Goal: Information Seeking & Learning: Learn about a topic

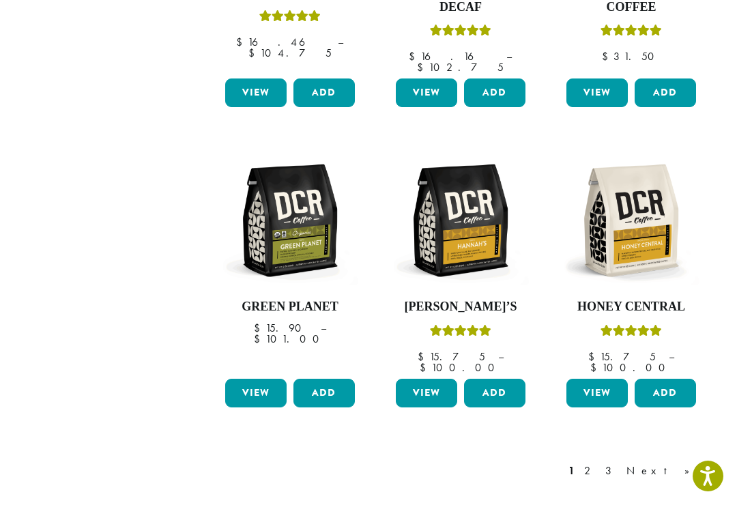
scroll to position [1068, 0]
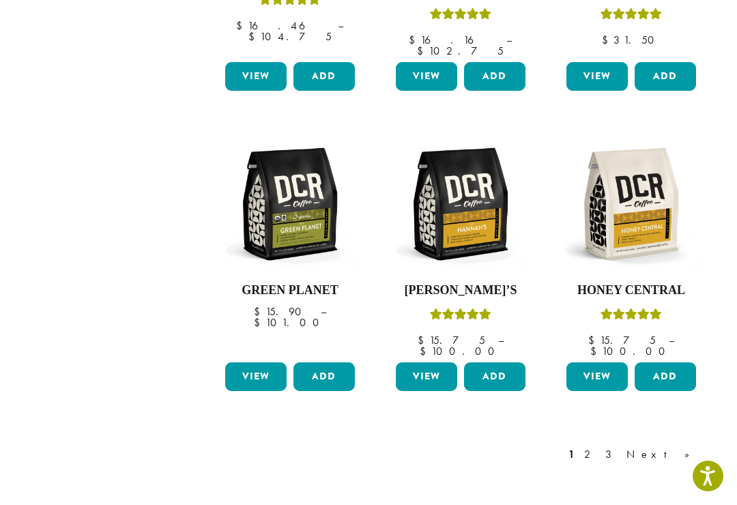
click at [682, 446] on link "Next »" at bounding box center [663, 454] width 78 height 16
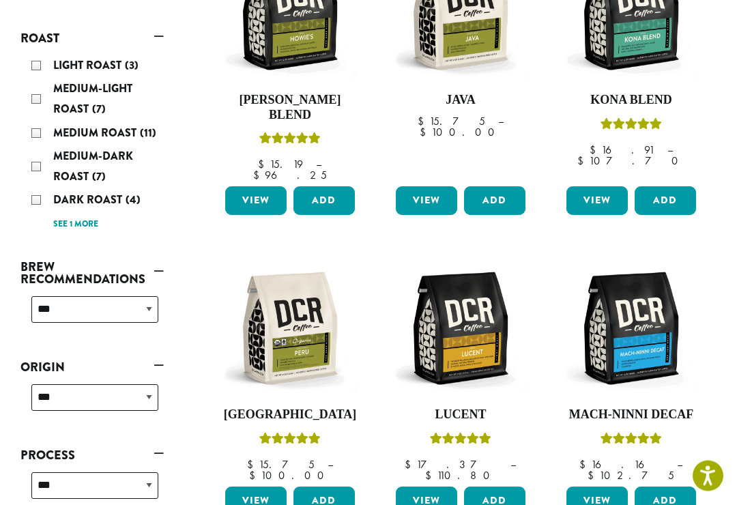
scroll to position [329, 0]
click at [478, 285] on img at bounding box center [460, 328] width 136 height 136
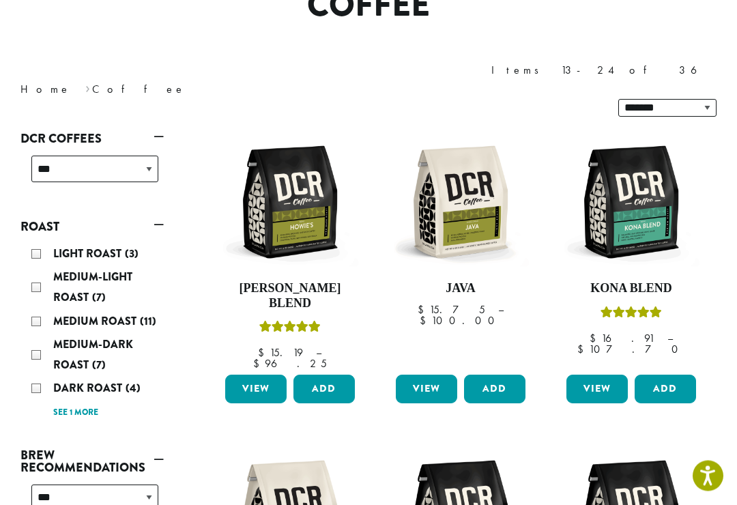
scroll to position [141, 0]
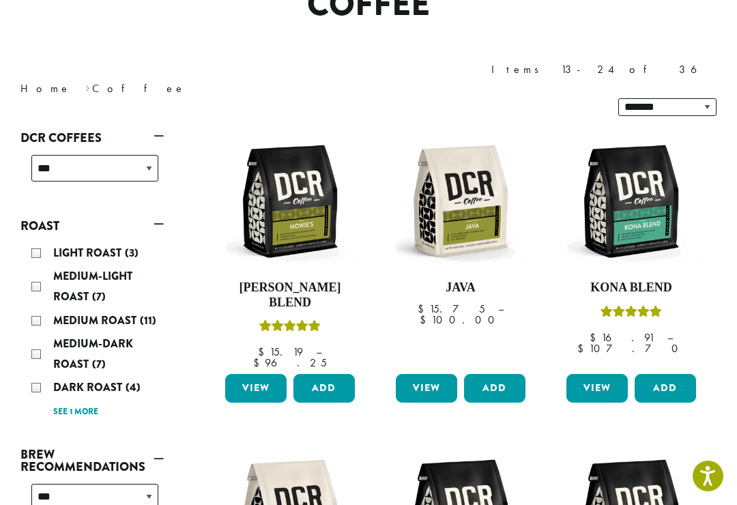
click at [106, 379] on span "Dark Roast" at bounding box center [89, 387] width 72 height 16
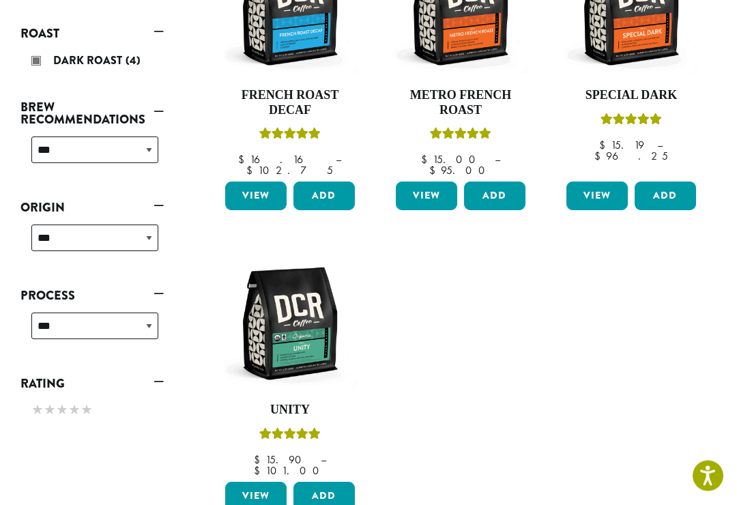
scroll to position [297, 0]
click at [261, 482] on link "View" at bounding box center [255, 496] width 61 height 29
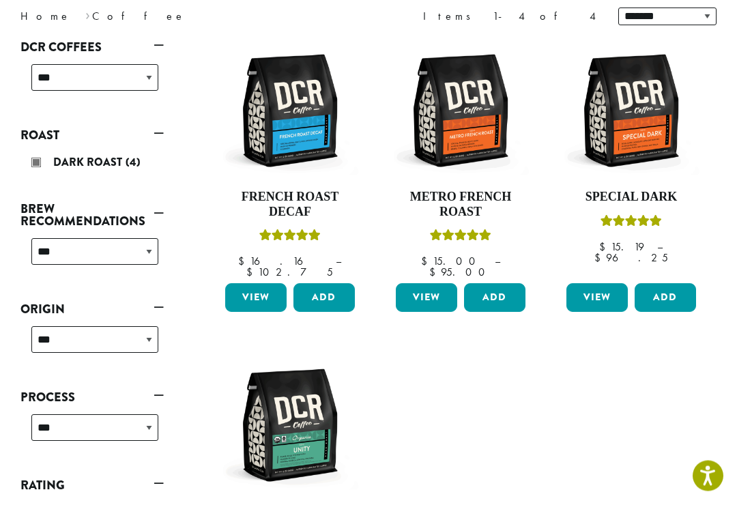
scroll to position [195, 0]
click at [644, 126] on img at bounding box center [631, 110] width 136 height 136
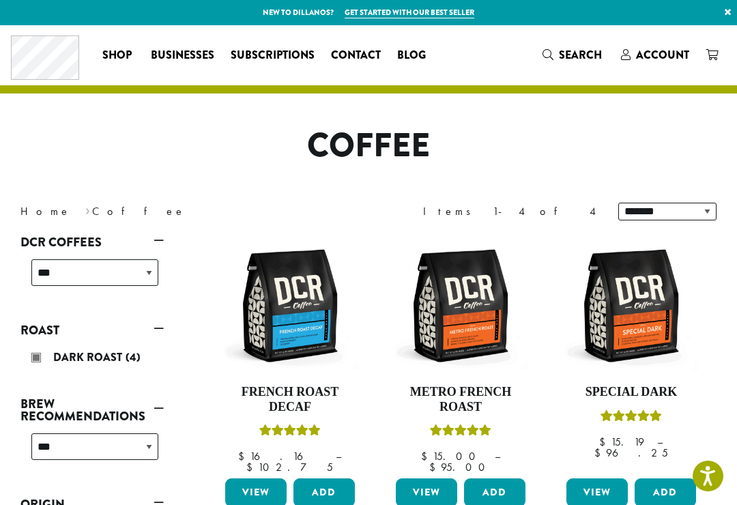
scroll to position [216, 0]
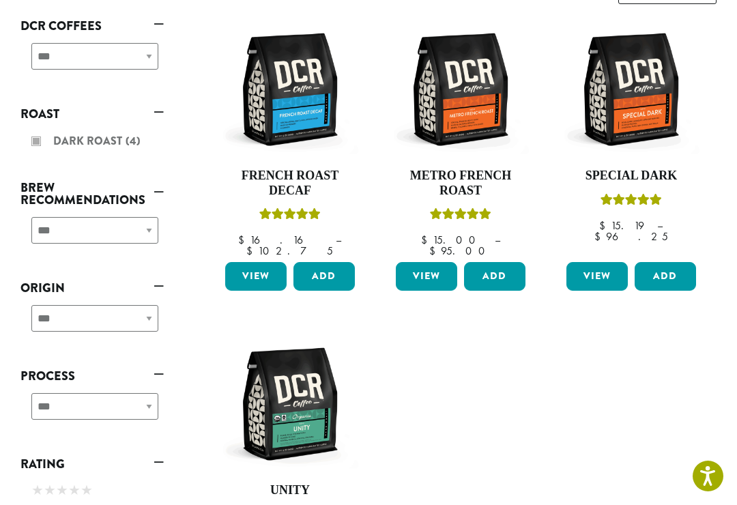
scroll to position [162, 0]
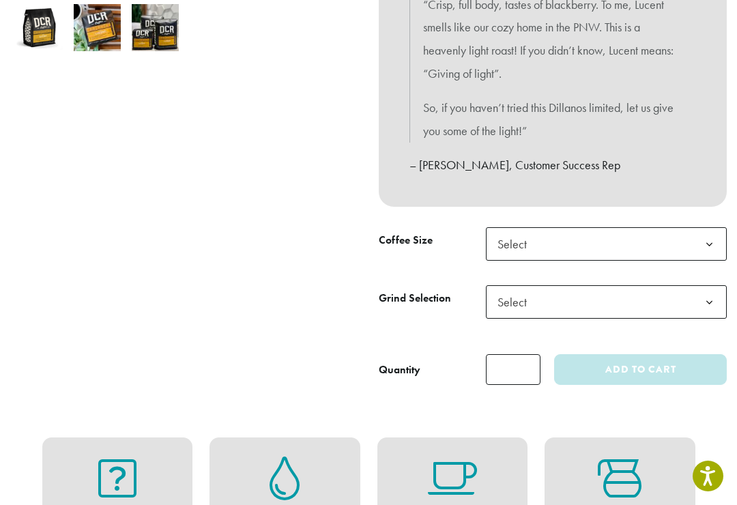
scroll to position [511, 0]
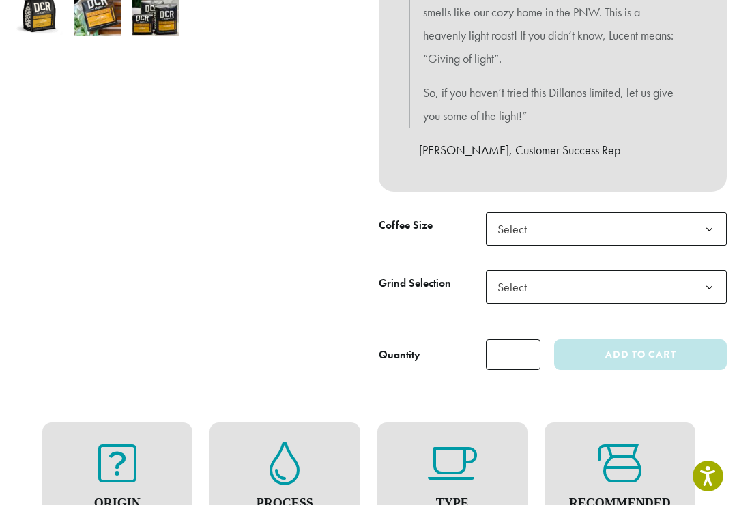
click at [711, 218] on b at bounding box center [709, 229] width 33 height 33
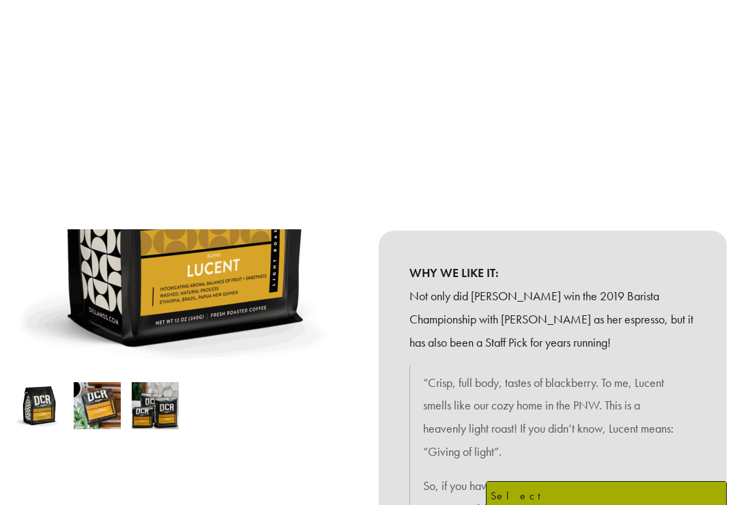
scroll to position [0, 0]
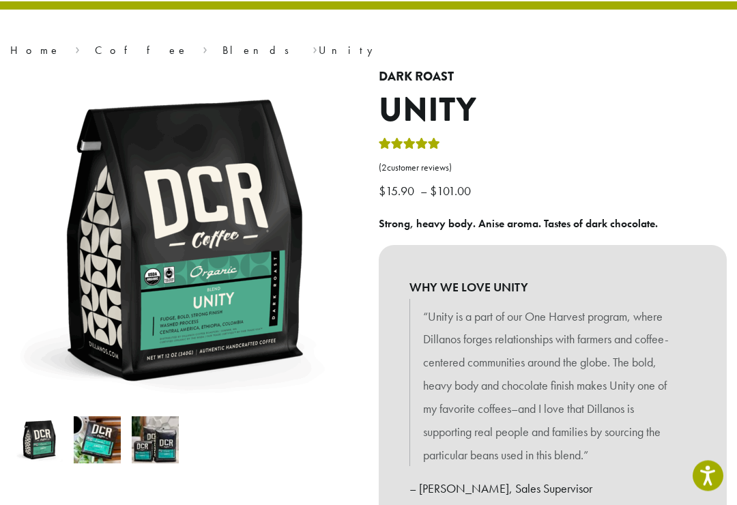
scroll to position [76, 0]
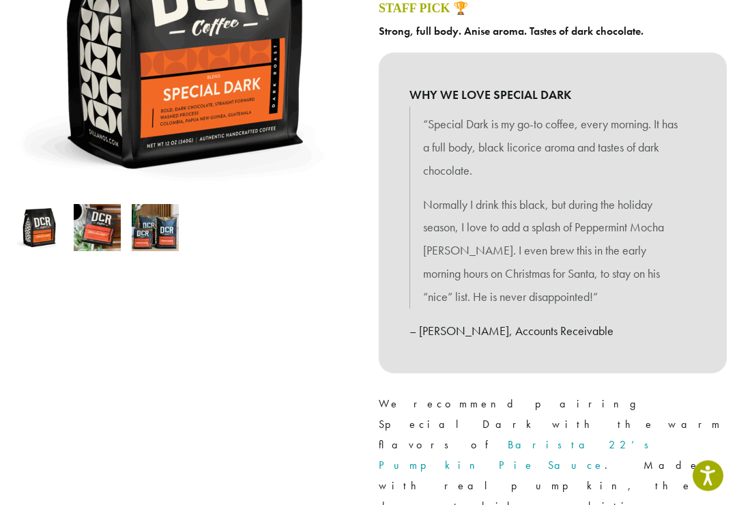
scroll to position [293, 0]
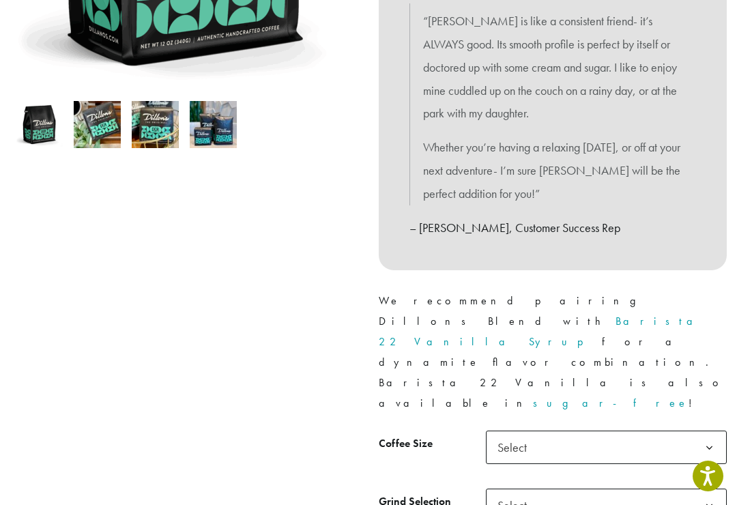
scroll to position [398, 0]
click at [705, 433] on b at bounding box center [709, 449] width 33 height 33
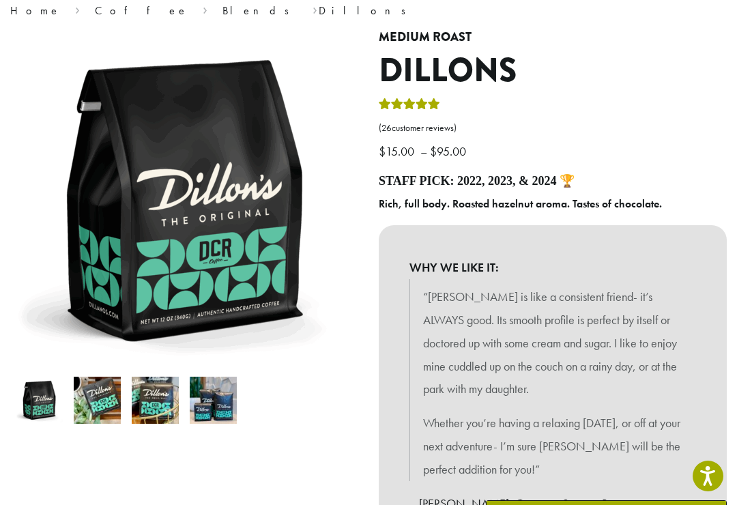
scroll to position [117, 0]
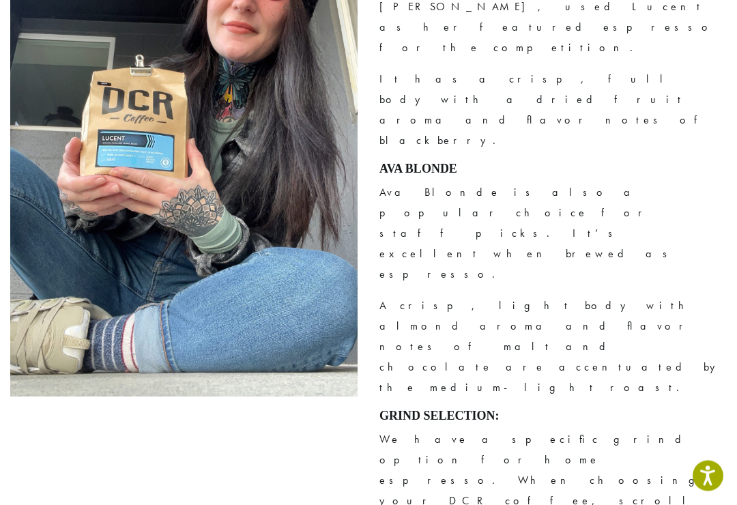
scroll to position [1322, 0]
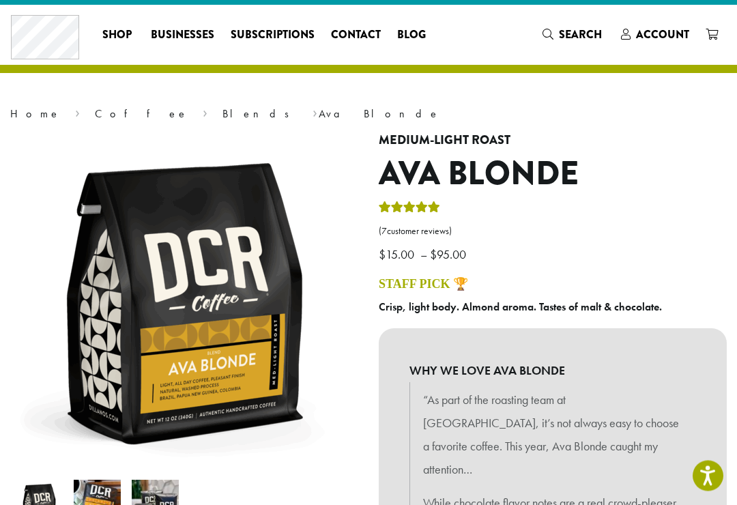
scroll to position [20, 0]
click at [417, 36] on span "Blog" at bounding box center [411, 35] width 29 height 17
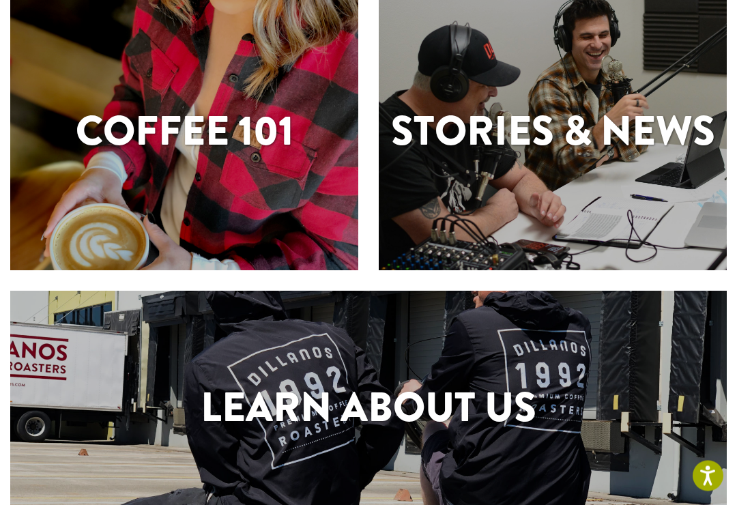
scroll to position [388, 0]
click at [282, 142] on h1 "Coffee 101" at bounding box center [184, 130] width 348 height 61
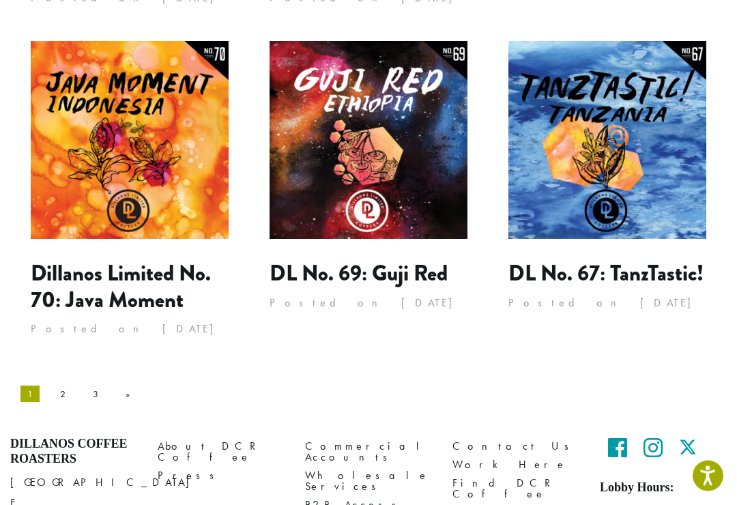
scroll to position [1207, 0]
click at [53, 383] on link "2" at bounding box center [62, 394] width 19 height 22
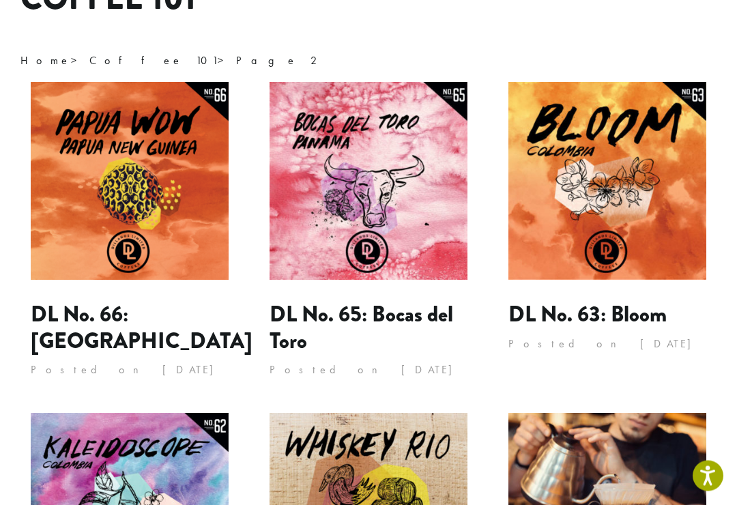
scroll to position [151, 0]
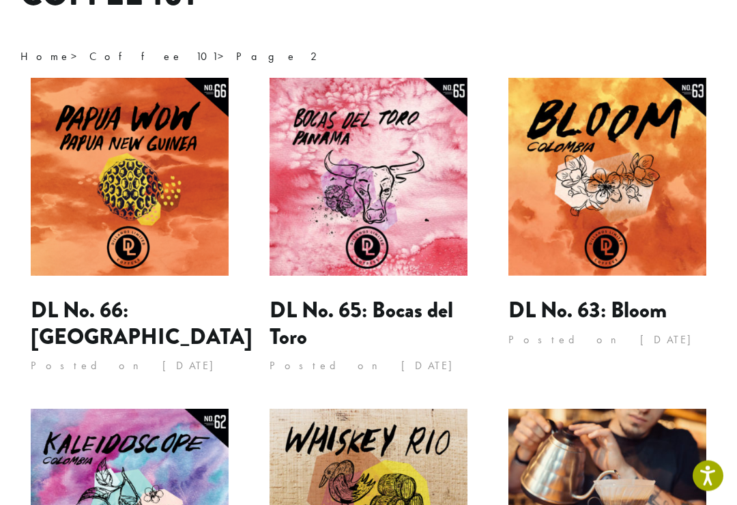
click at [602, 201] on img at bounding box center [607, 177] width 198 height 198
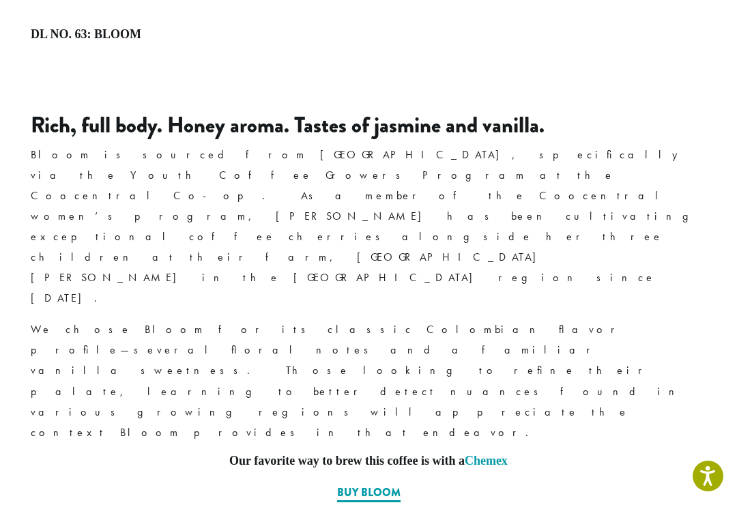
scroll to position [692, 0]
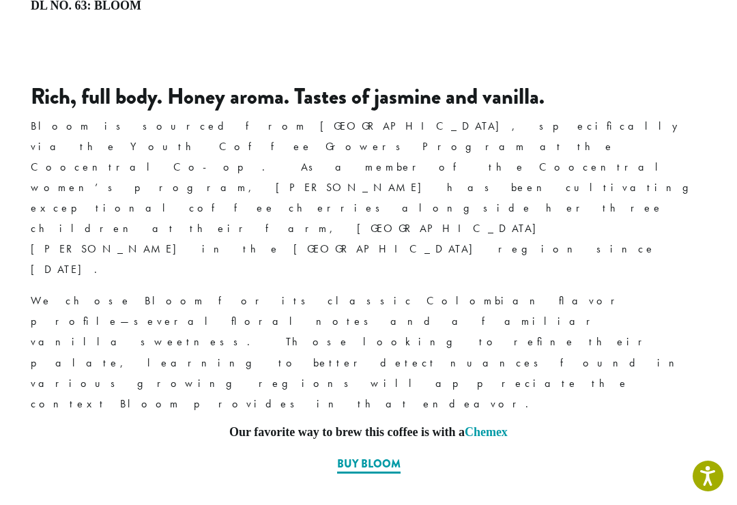
click at [504, 425] on link "Chemex" at bounding box center [486, 432] width 43 height 14
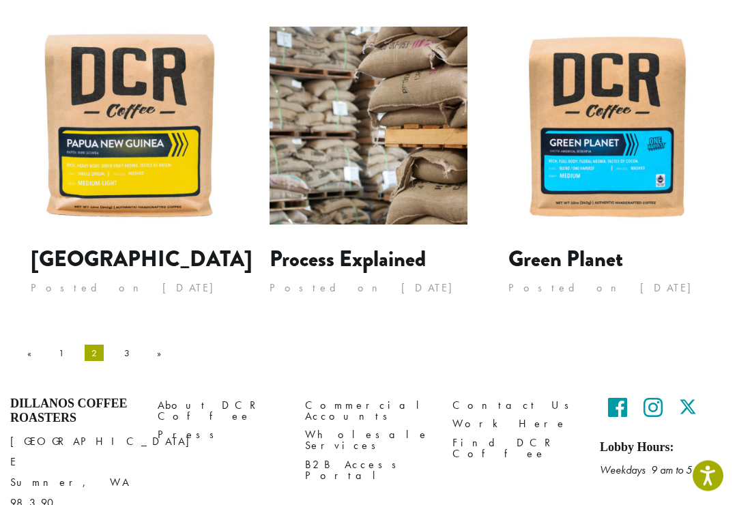
scroll to position [1227, 0]
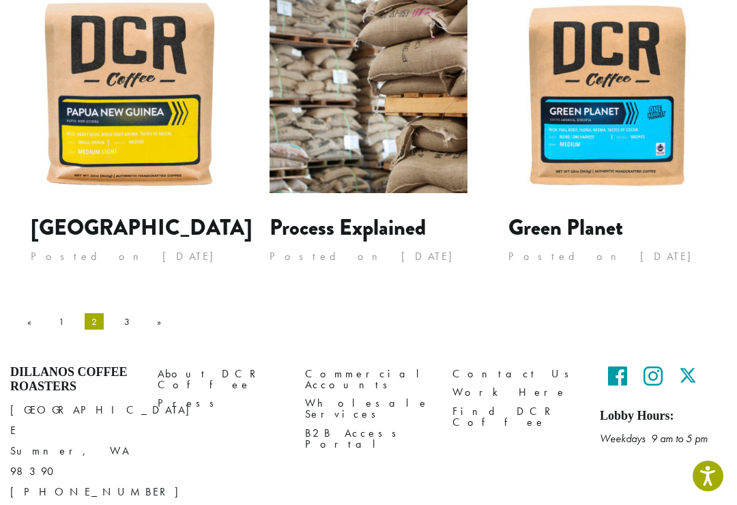
click at [150, 319] on link "»" at bounding box center [159, 322] width 18 height 22
click at [117, 311] on link "3" at bounding box center [126, 322] width 19 height 22
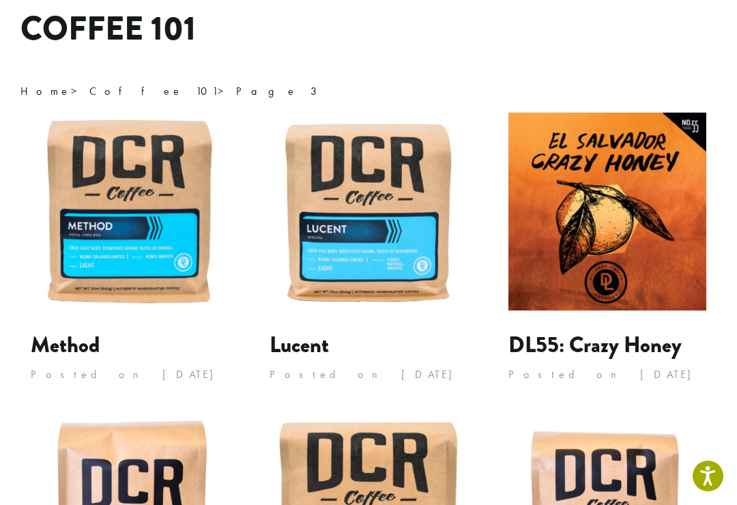
scroll to position [121, 0]
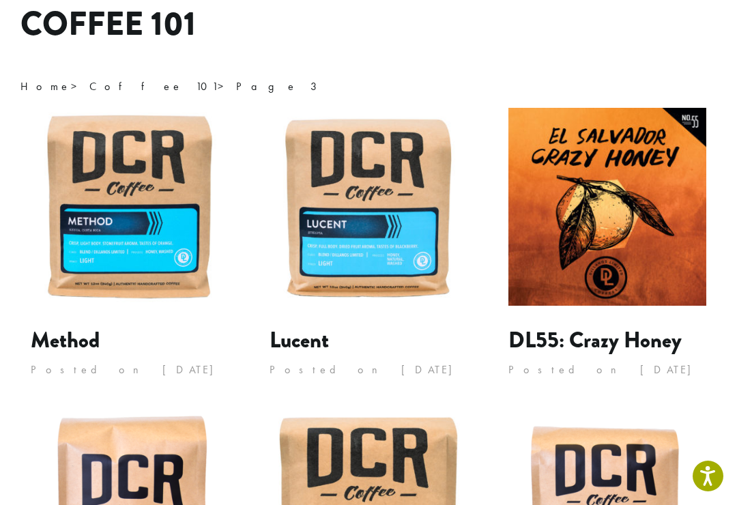
click at [388, 190] on img at bounding box center [369, 207] width 198 height 198
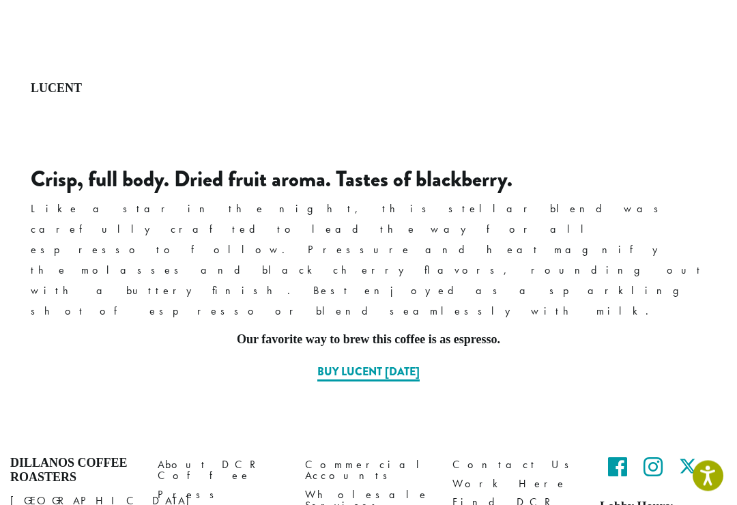
scroll to position [620, 0]
